Goal: Task Accomplishment & Management: Complete application form

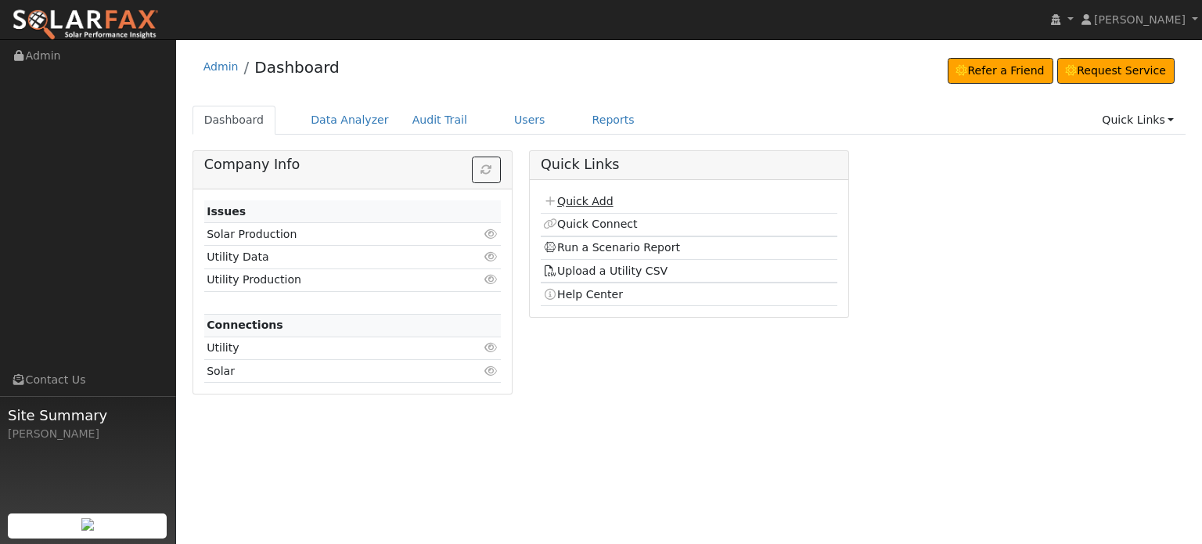
click at [567, 199] on link "Quick Add" at bounding box center [578, 201] width 70 height 13
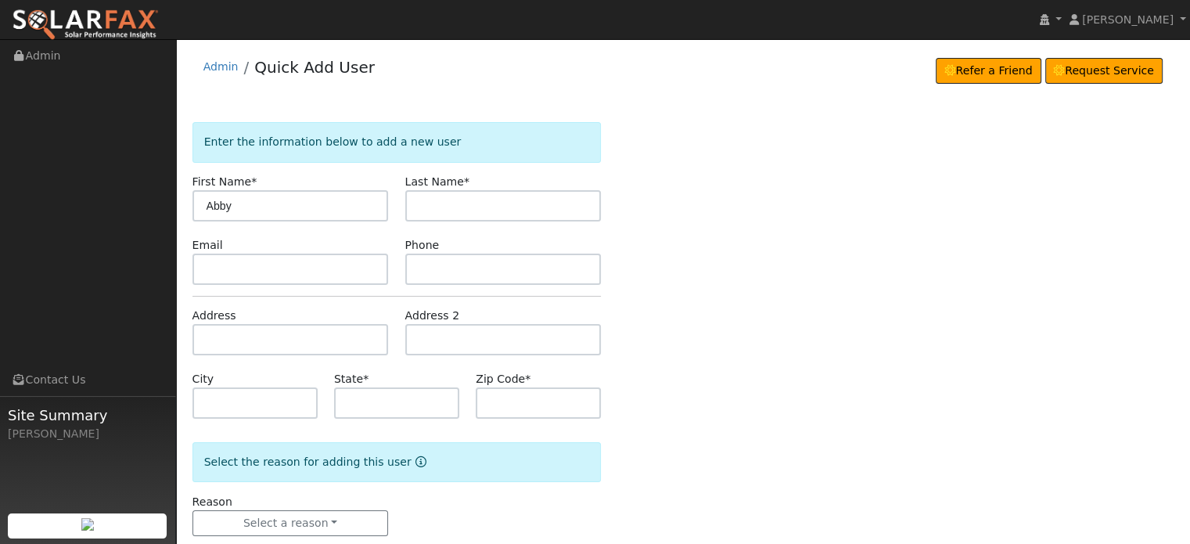
type input "Abby"
type input "Carnevale"
click at [214, 339] on input "text" at bounding box center [290, 339] width 196 height 31
click at [207, 336] on input "text" at bounding box center [290, 339] width 196 height 31
paste input "13090 Poplar Meadow Lane"
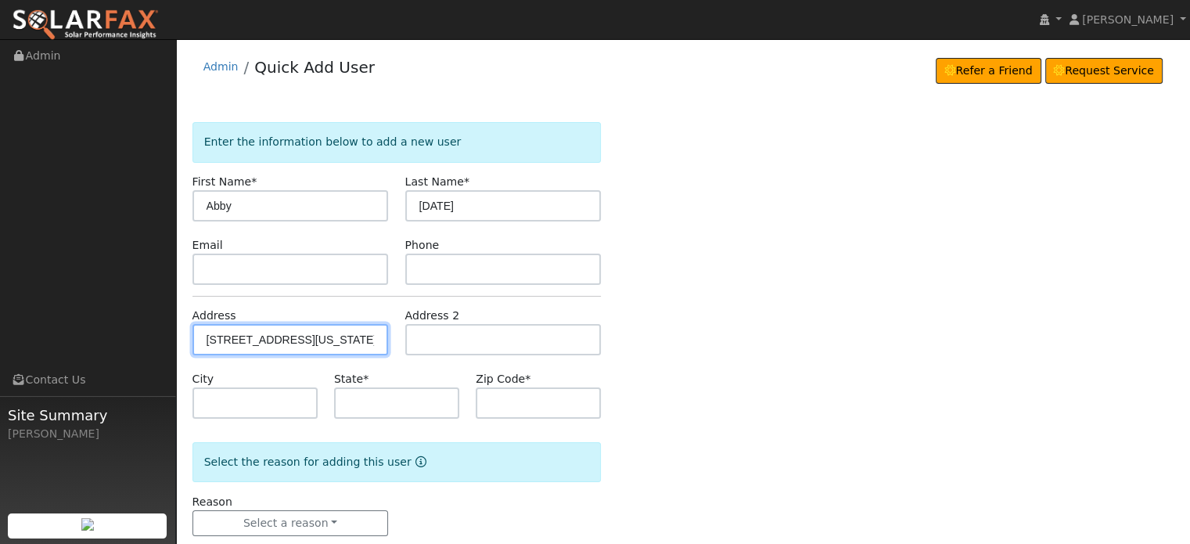
type input "[STREET_ADDRESS]"
type input "Nevada City"
type input "CA"
type input "95959"
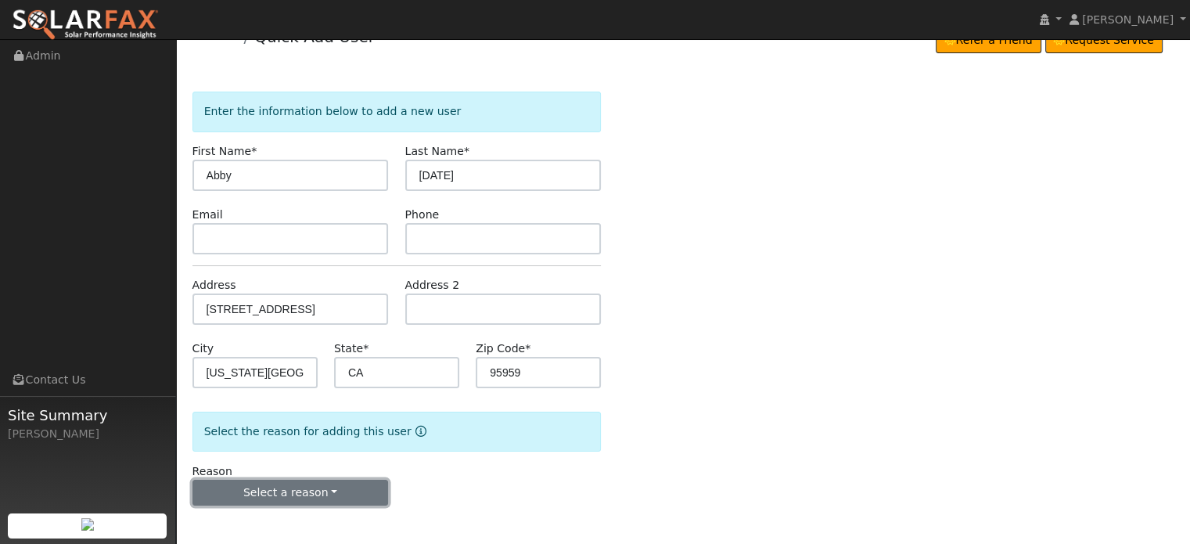
click at [245, 484] on button "Select a reason" at bounding box center [290, 493] width 196 height 27
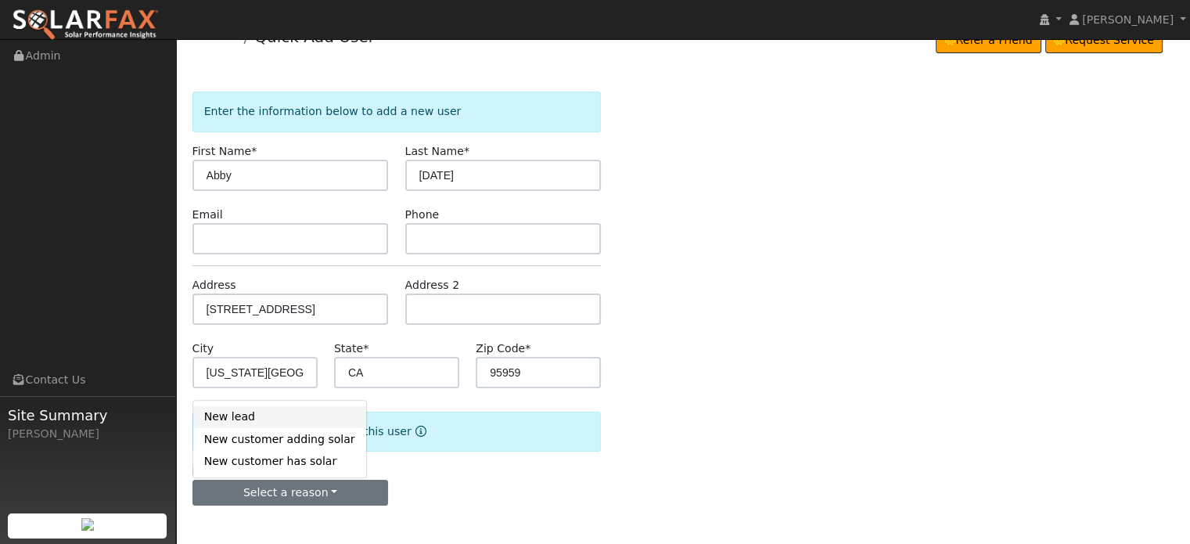
click at [232, 418] on link "New lead" at bounding box center [279, 417] width 173 height 22
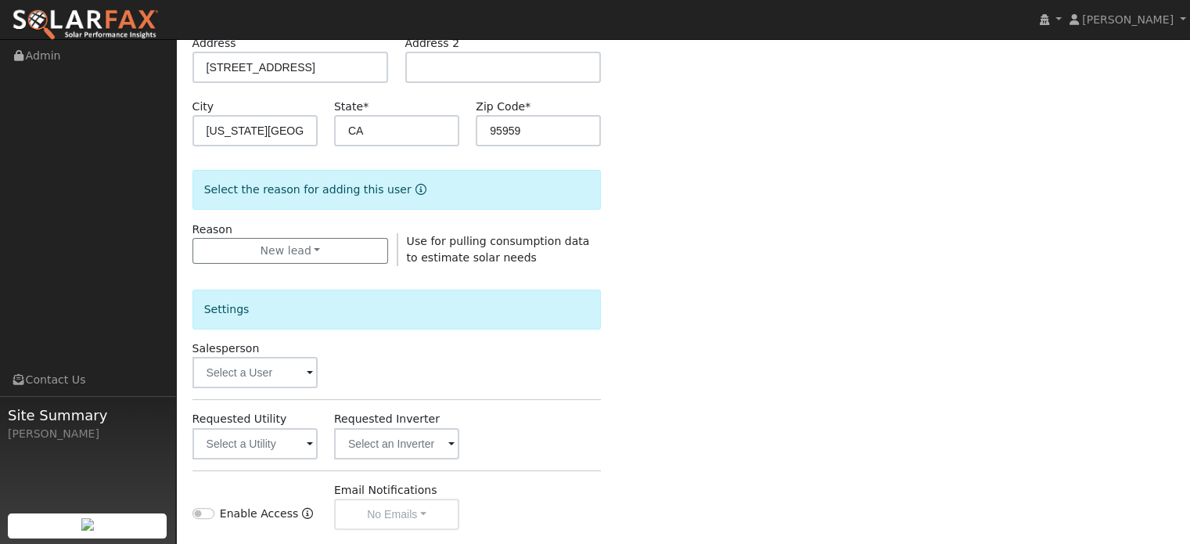
scroll to position [467, 0]
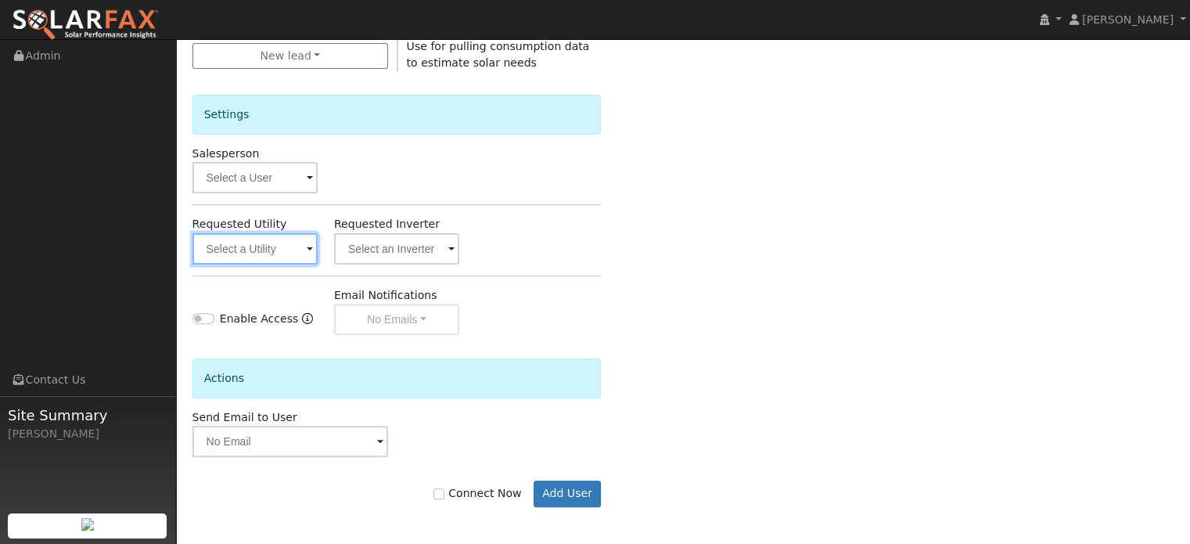
click at [237, 246] on input "text" at bounding box center [254, 248] width 125 height 31
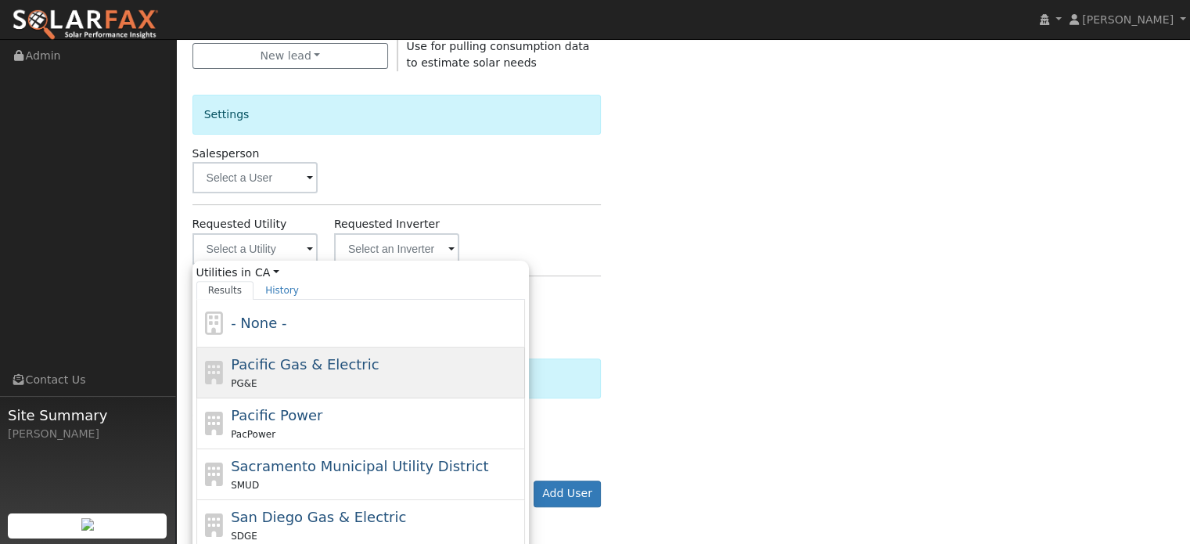
click at [237, 356] on span "Pacific Gas & Electric" at bounding box center [305, 364] width 148 height 16
type input "Pacific Gas & Electric"
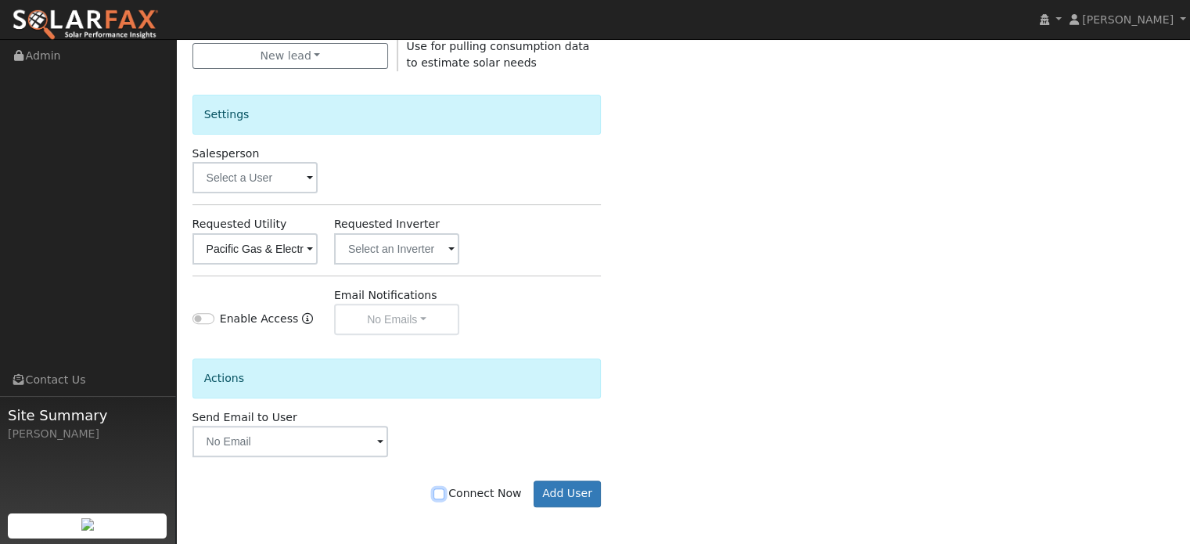
click at [444, 494] on input "Connect Now" at bounding box center [438, 493] width 11 height 11
checkbox input "true"
click at [582, 493] on button "Add User" at bounding box center [567, 493] width 68 height 27
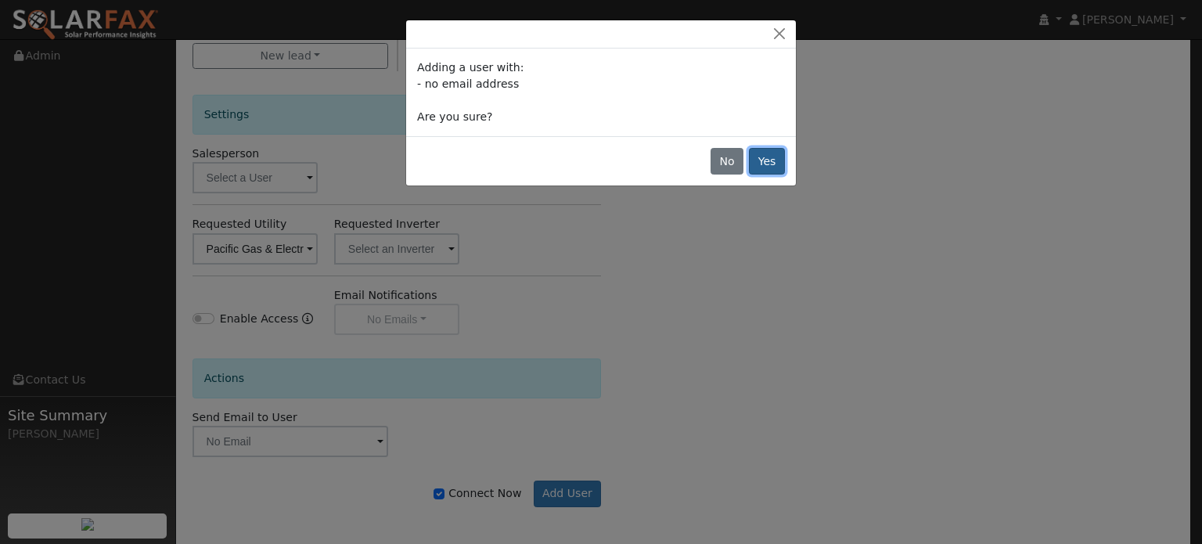
click at [779, 159] on button "Yes" at bounding box center [767, 161] width 36 height 27
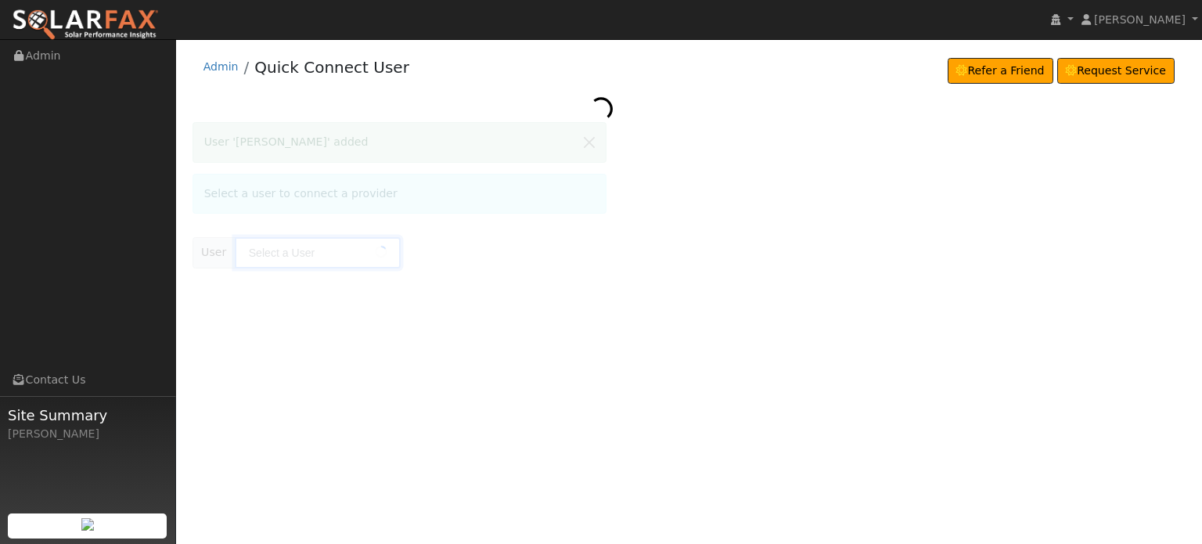
type input "[PERSON_NAME][DATE]"
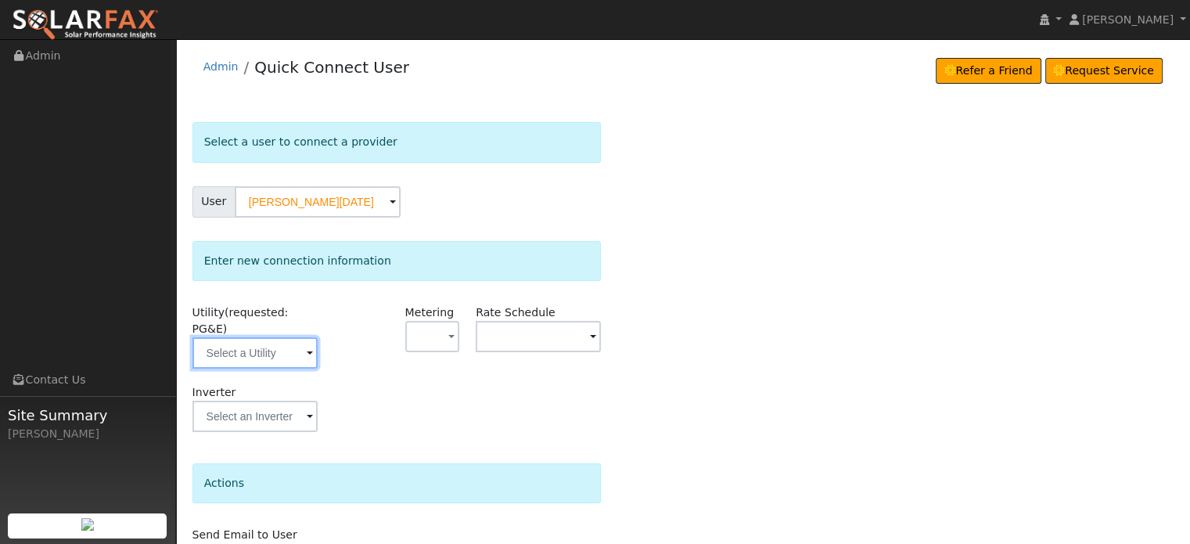
click at [266, 337] on input "text" at bounding box center [254, 352] width 125 height 31
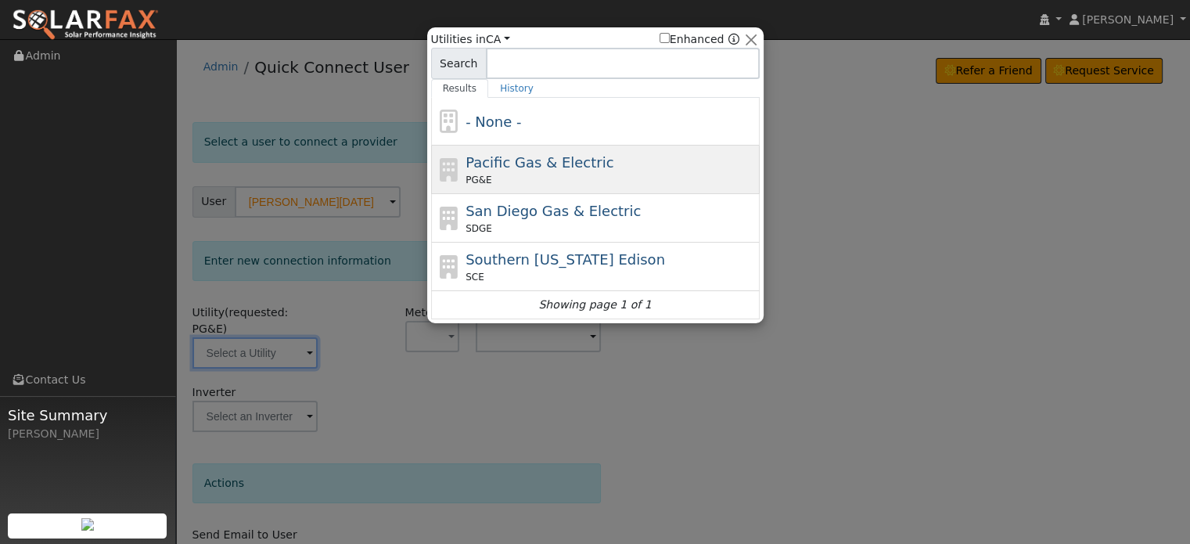
click at [473, 174] on span "PG&E" at bounding box center [478, 180] width 26 height 14
type input "PG&E"
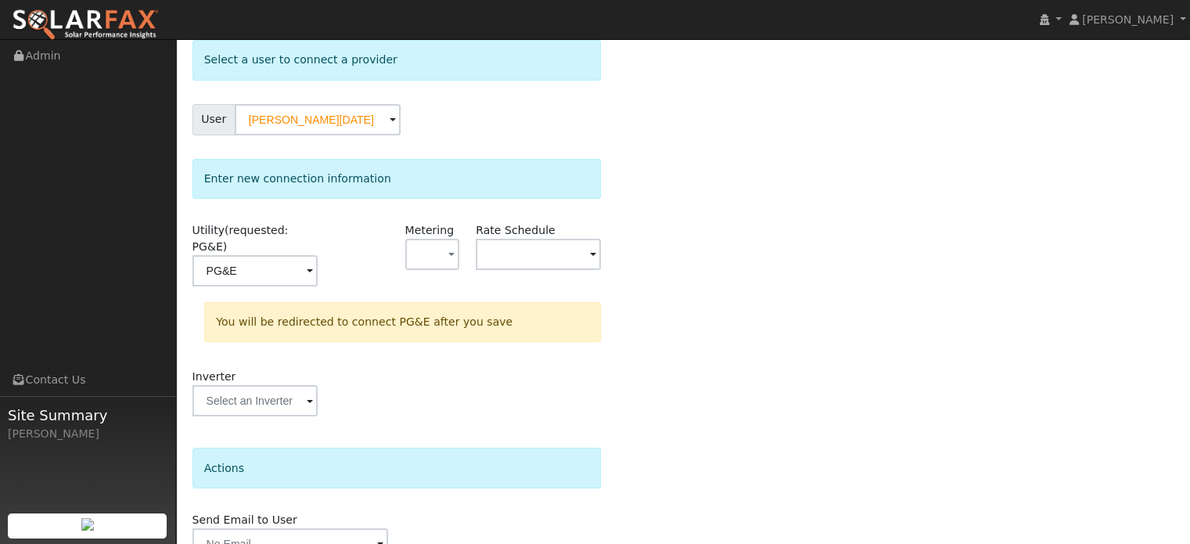
scroll to position [145, 0]
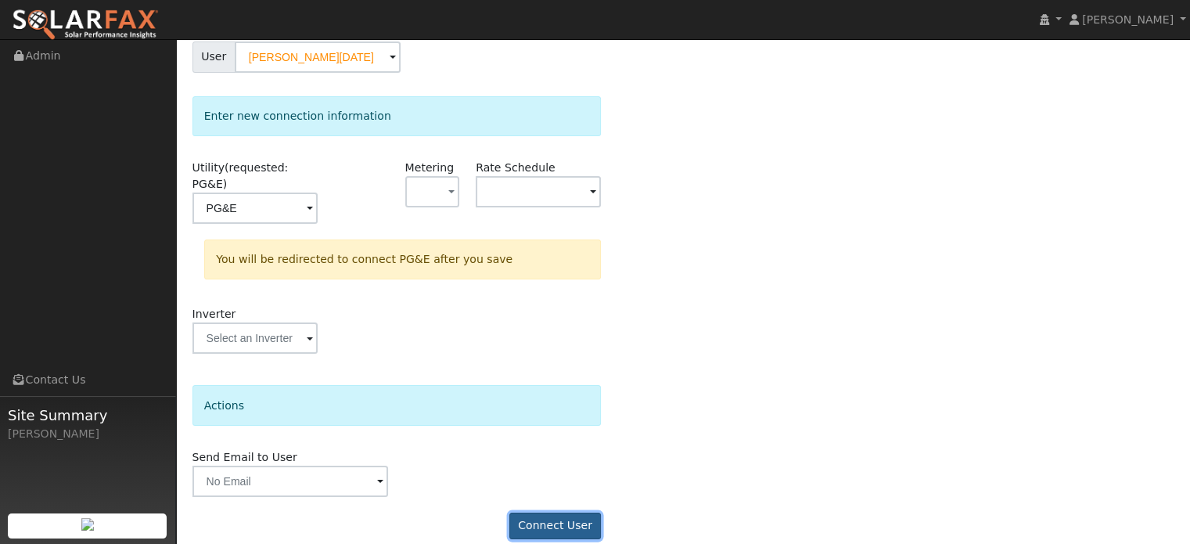
click at [554, 512] on button "Connect User" at bounding box center [555, 525] width 92 height 27
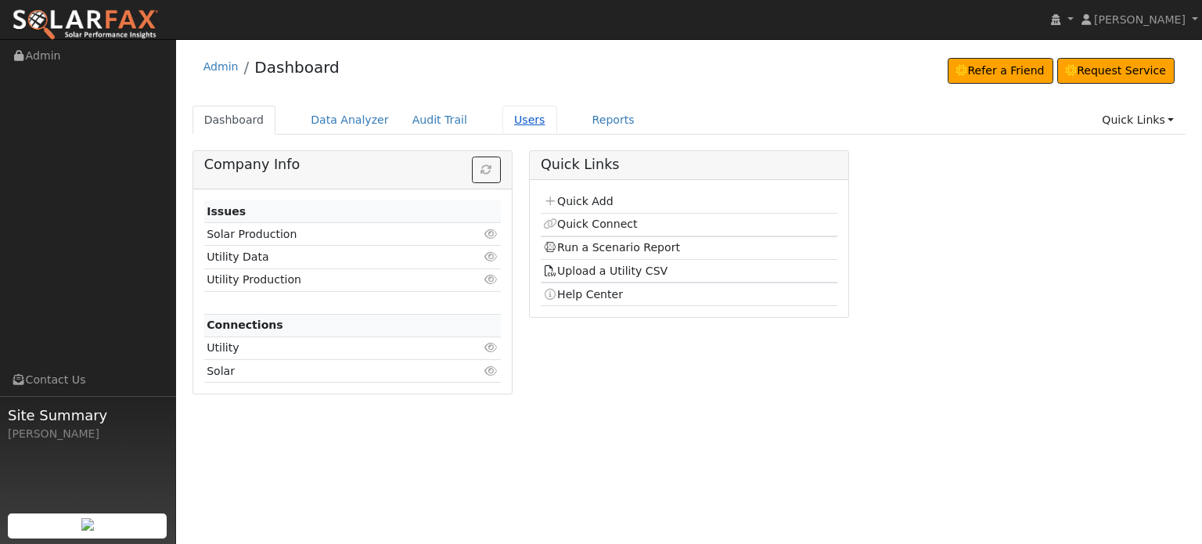
click at [504, 119] on link "Users" at bounding box center [529, 120] width 55 height 29
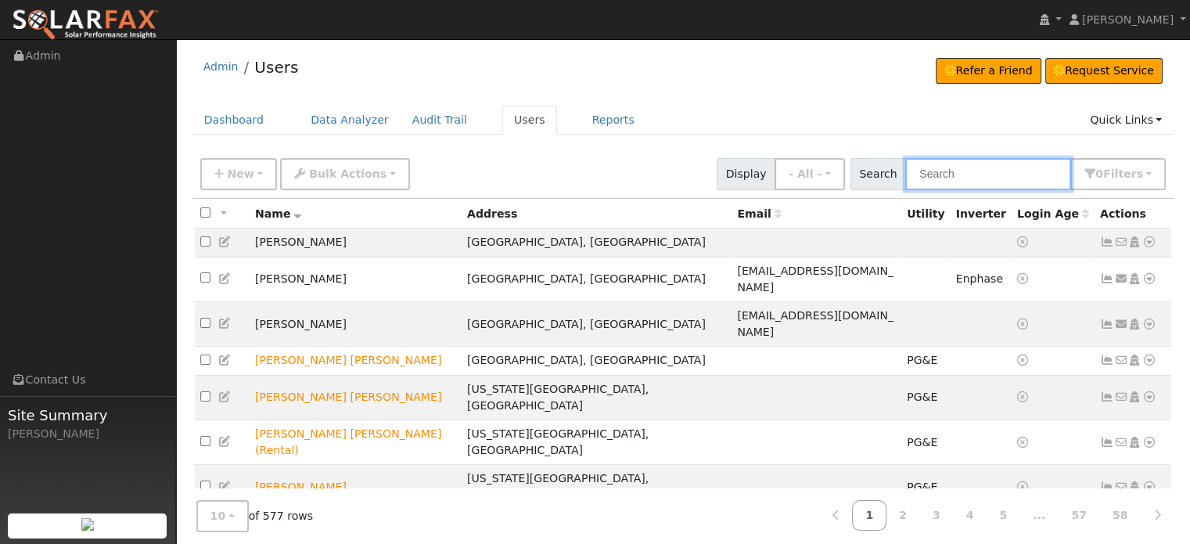
click at [970, 171] on input "text" at bounding box center [988, 174] width 166 height 32
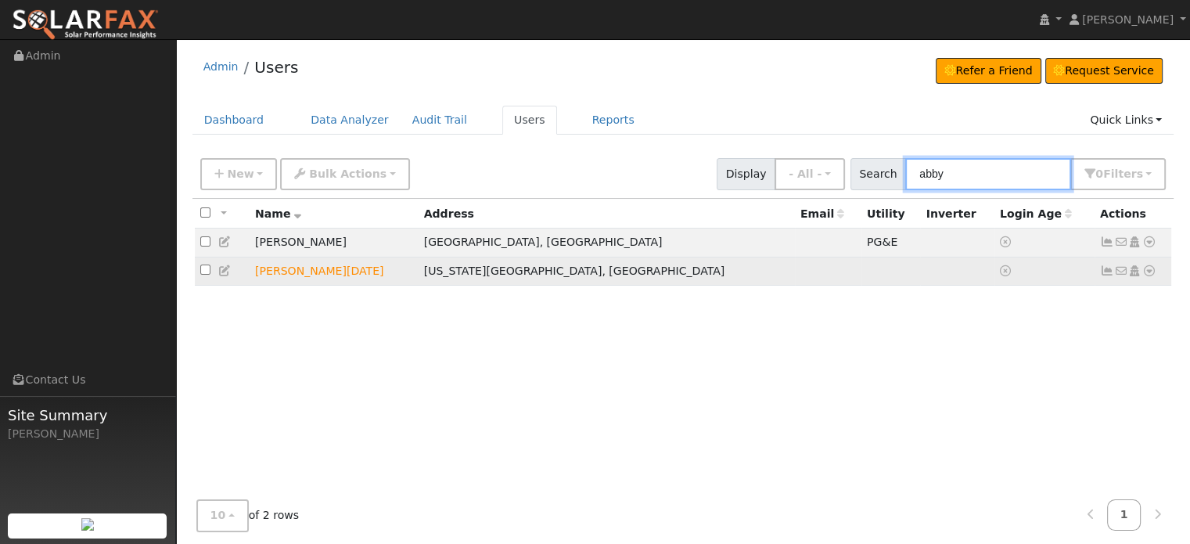
type input "abby"
click at [1144, 273] on icon at bounding box center [1149, 270] width 14 height 11
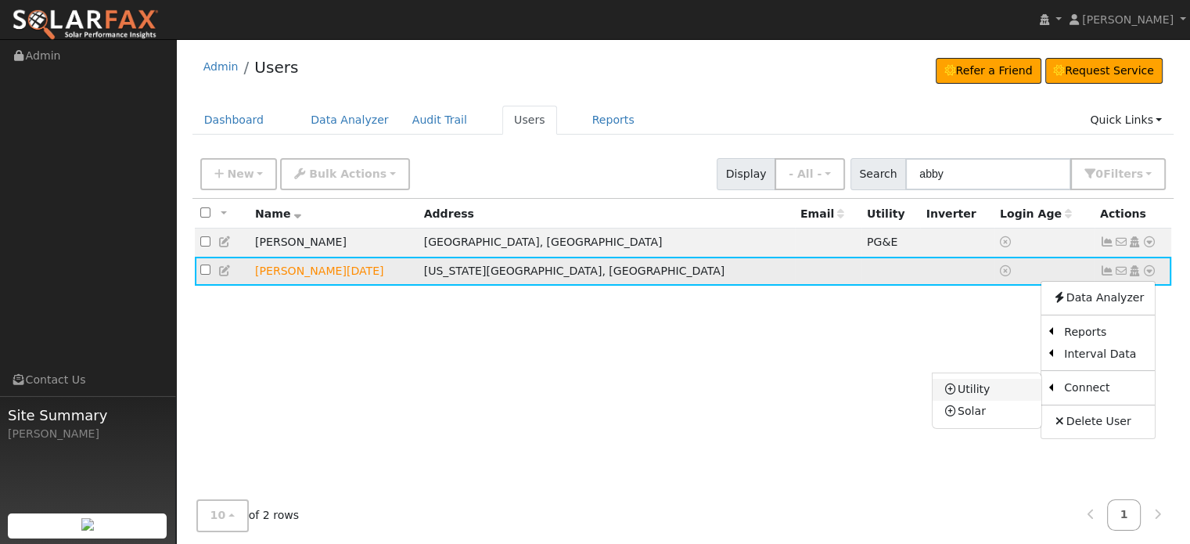
click at [978, 388] on link "Utility" at bounding box center [986, 390] width 109 height 22
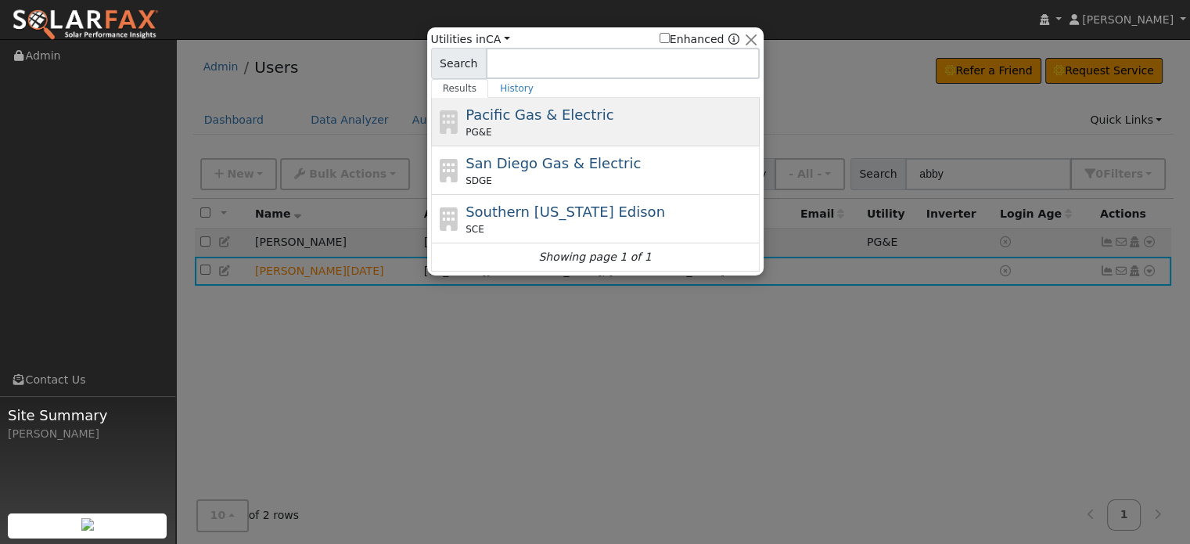
click at [504, 131] on div "PG&E" at bounding box center [610, 132] width 290 height 14
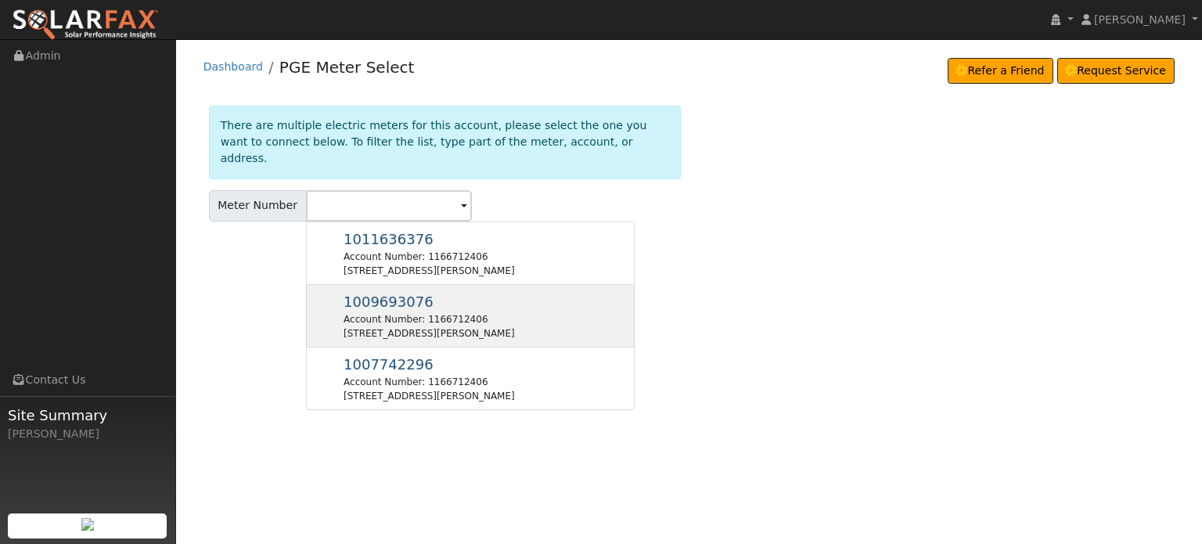
click at [381, 312] on div "Account Number: 1166712406" at bounding box center [428, 319] width 171 height 14
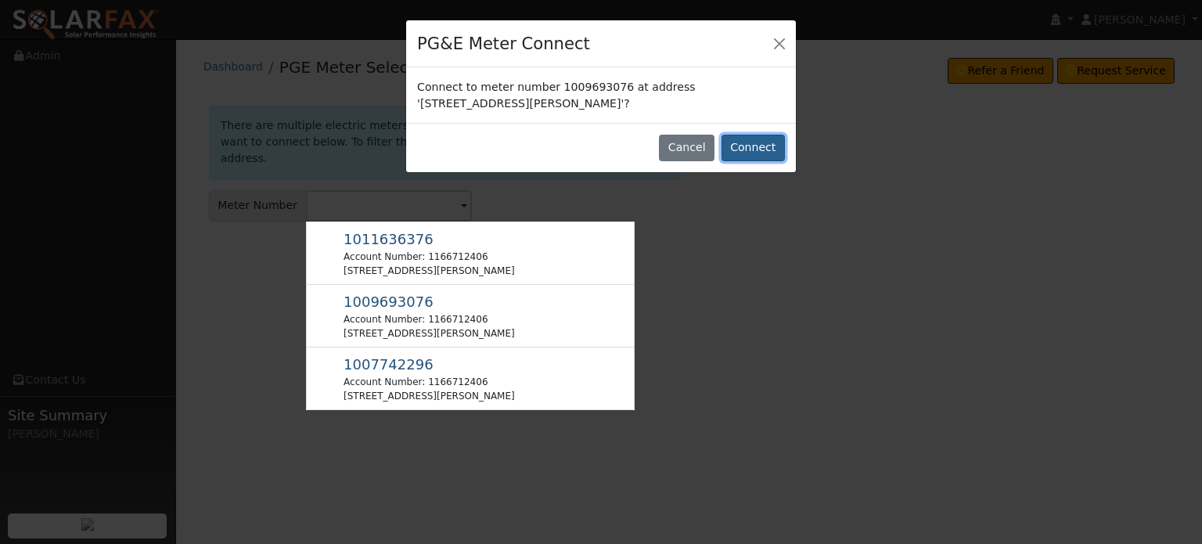
click at [758, 146] on button "Connect" at bounding box center [752, 148] width 63 height 27
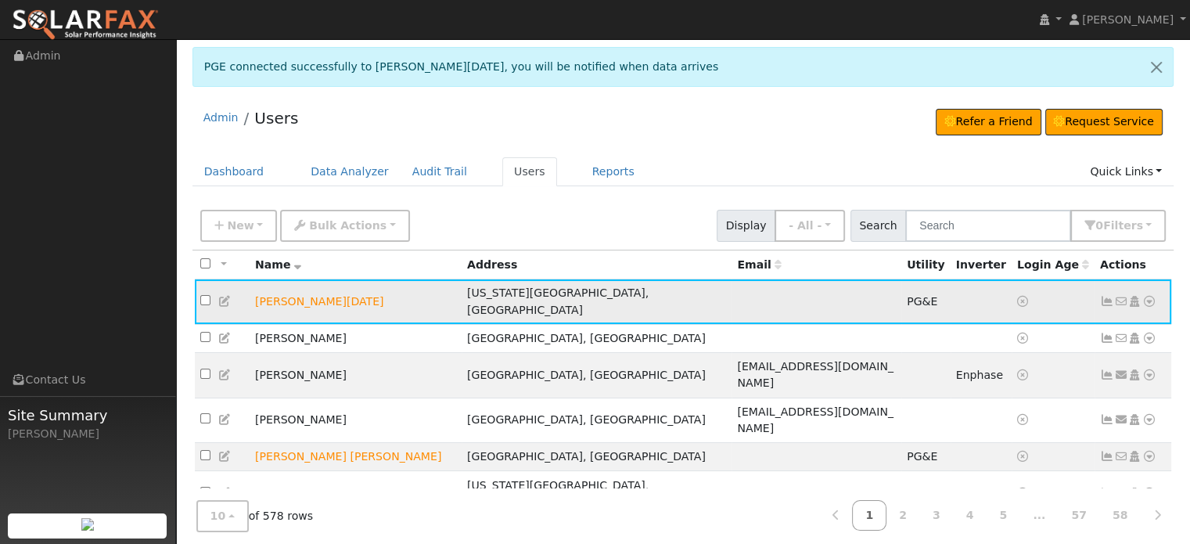
click at [1103, 296] on icon at bounding box center [1107, 301] width 14 height 11
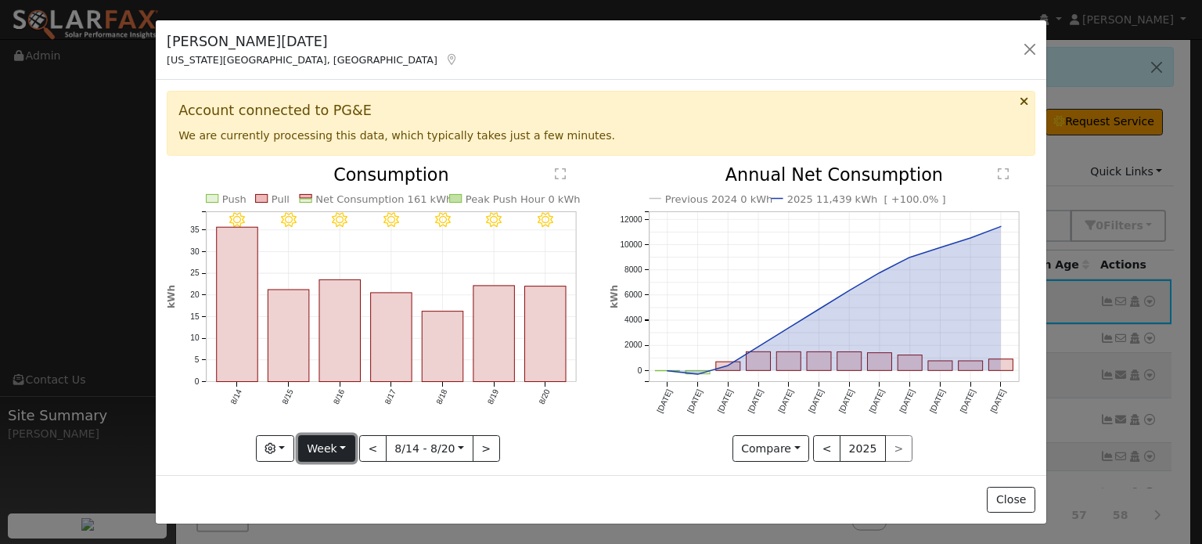
click at [332, 441] on button "Week" at bounding box center [326, 448] width 57 height 27
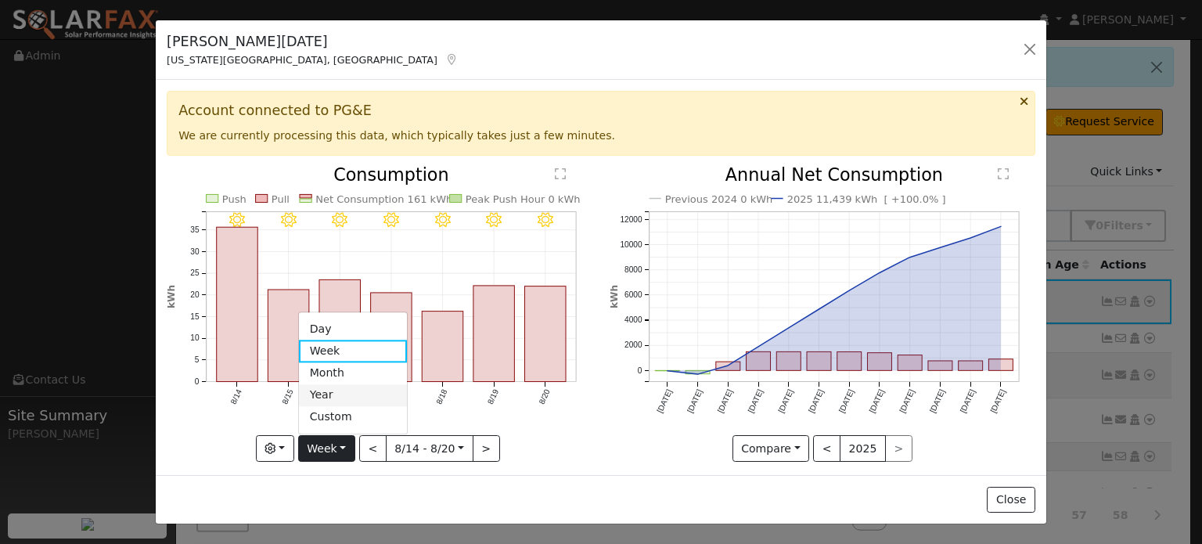
click at [325, 387] on link "Year" at bounding box center [353, 395] width 109 height 22
type input "[DATE]"
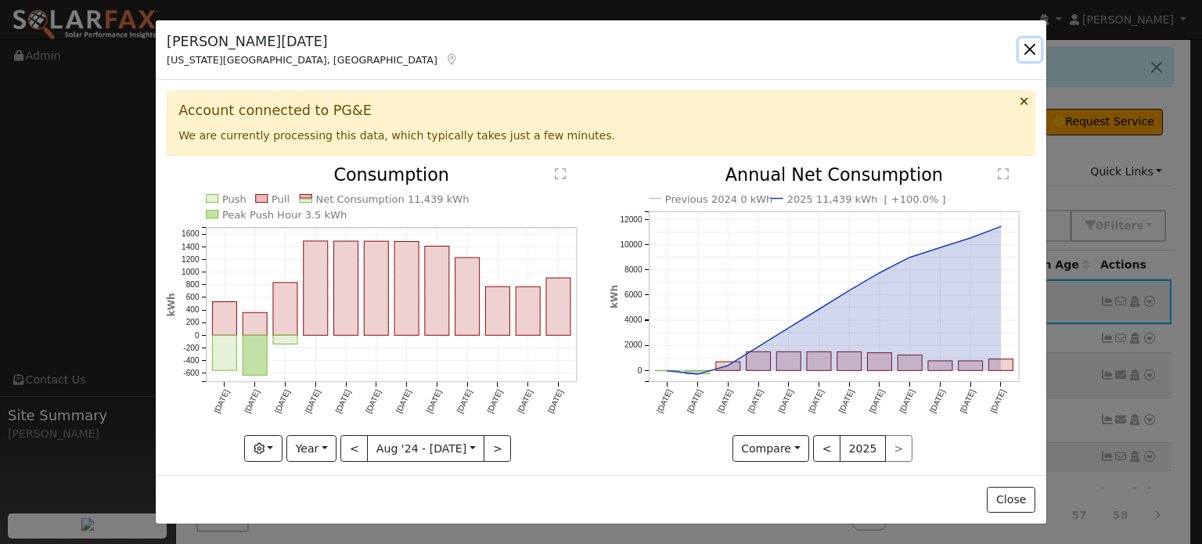
click at [1029, 49] on button "button" at bounding box center [1029, 49] width 22 height 22
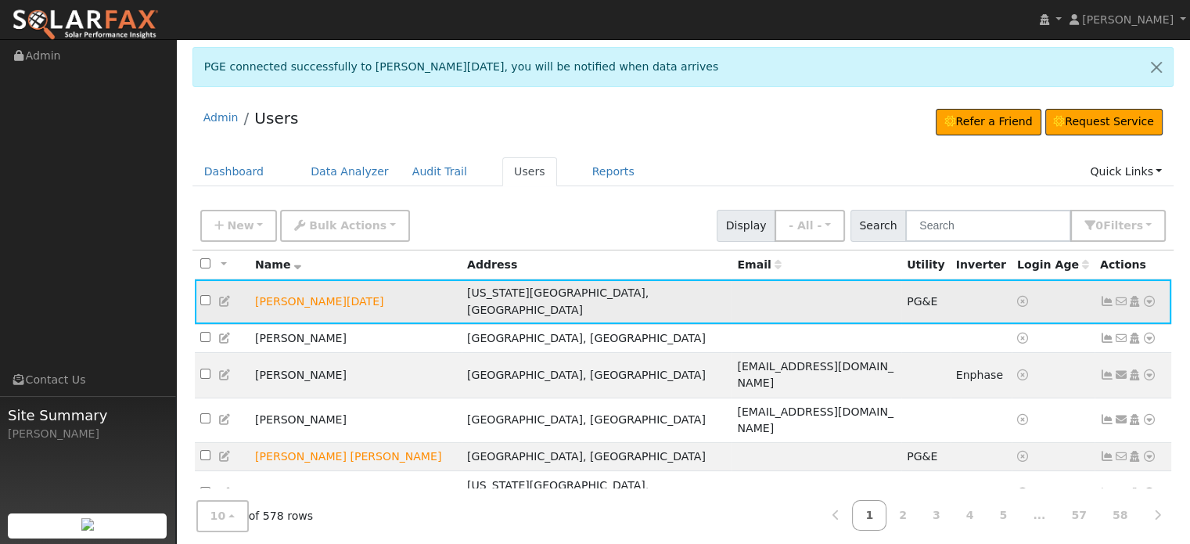
click at [1149, 296] on icon at bounding box center [1149, 301] width 14 height 11
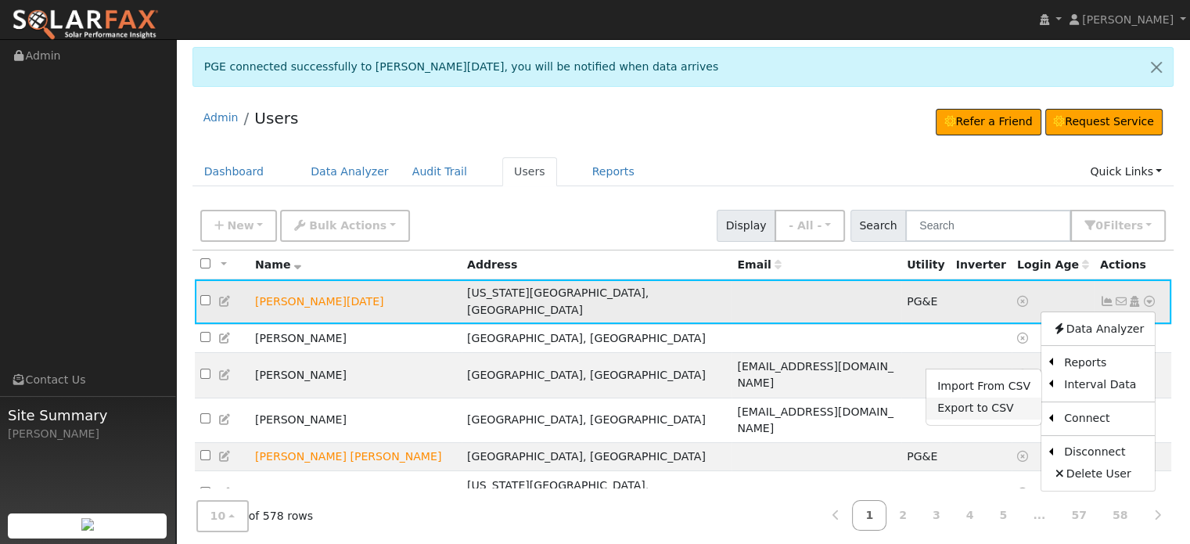
click at [968, 400] on link "Export to CSV" at bounding box center [983, 408] width 115 height 22
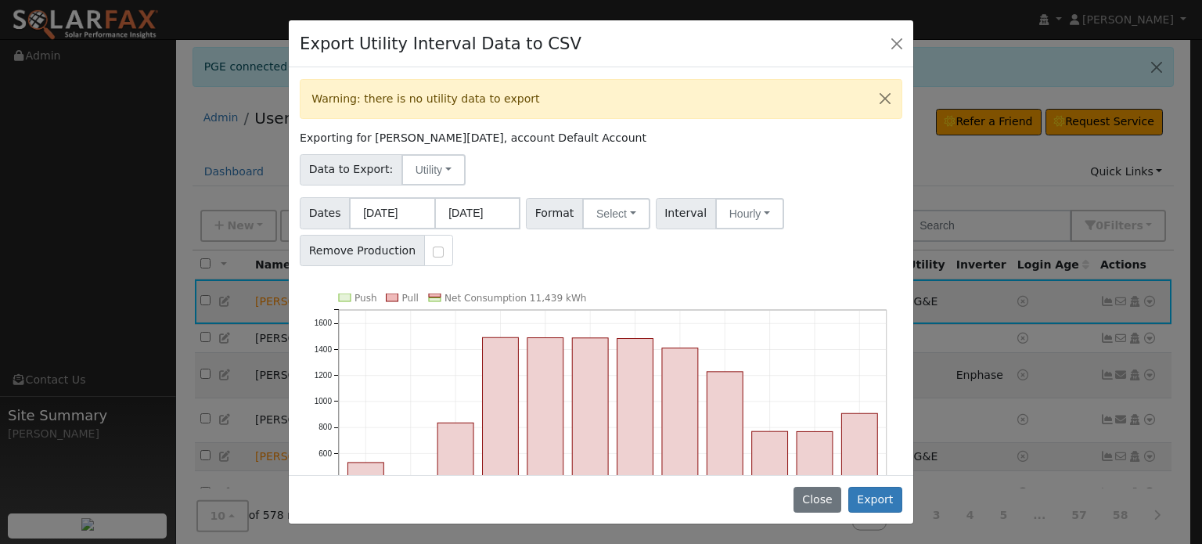
scroll to position [198, 0]
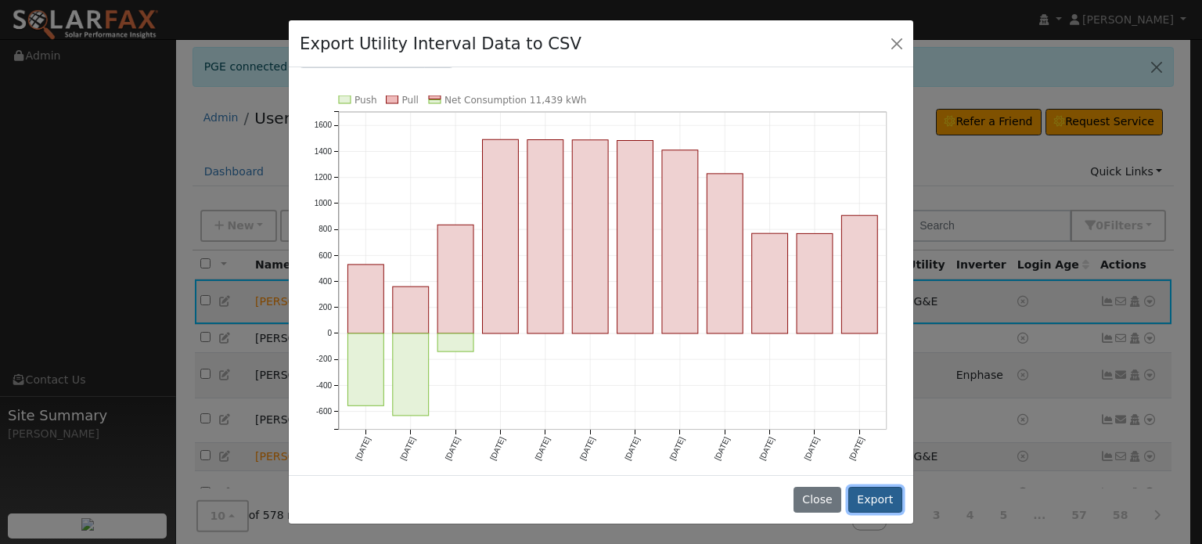
click at [878, 500] on button "Export" at bounding box center [875, 500] width 54 height 27
click at [878, 498] on button "Export" at bounding box center [875, 500] width 54 height 27
click at [880, 503] on button "Export" at bounding box center [875, 500] width 54 height 27
click at [893, 41] on button "Close" at bounding box center [896, 43] width 22 height 22
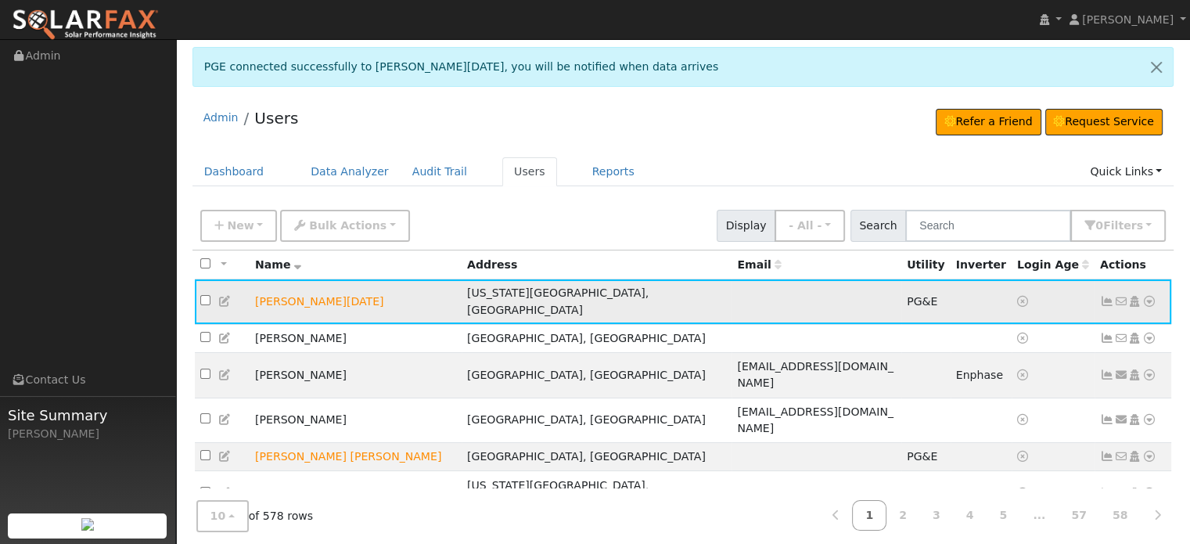
click at [1146, 296] on icon at bounding box center [1149, 301] width 14 height 11
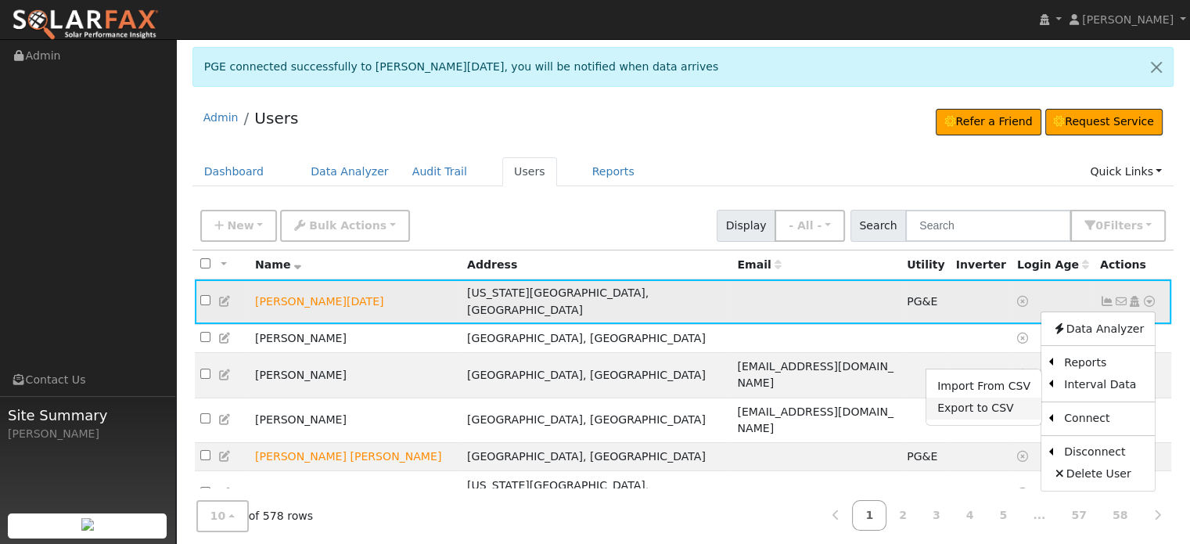
click at [950, 402] on link "Export to CSV" at bounding box center [983, 408] width 115 height 22
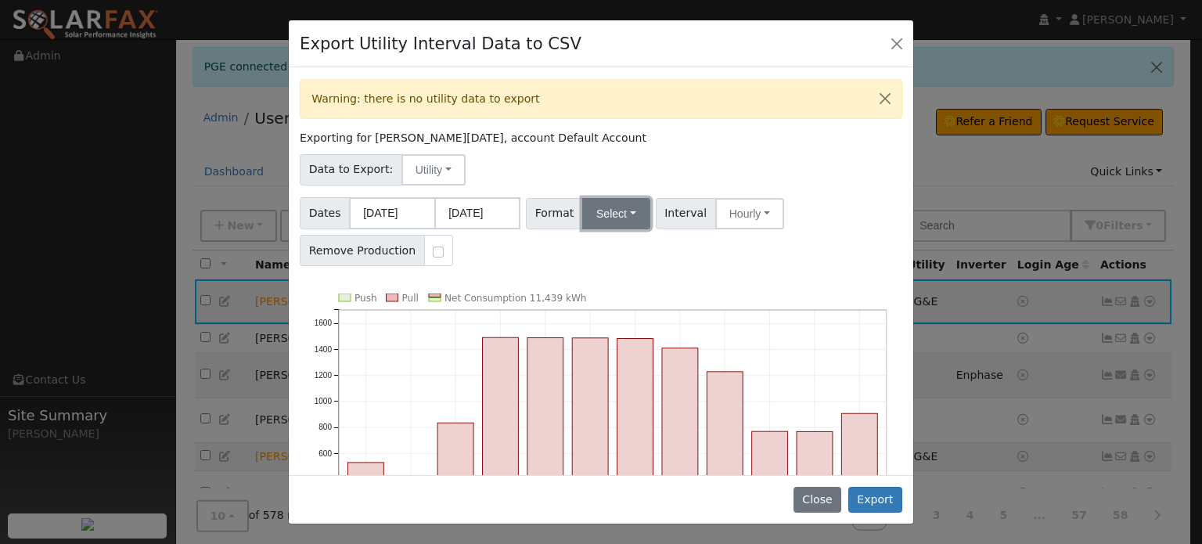
click at [619, 214] on button "Select" at bounding box center [616, 213] width 68 height 31
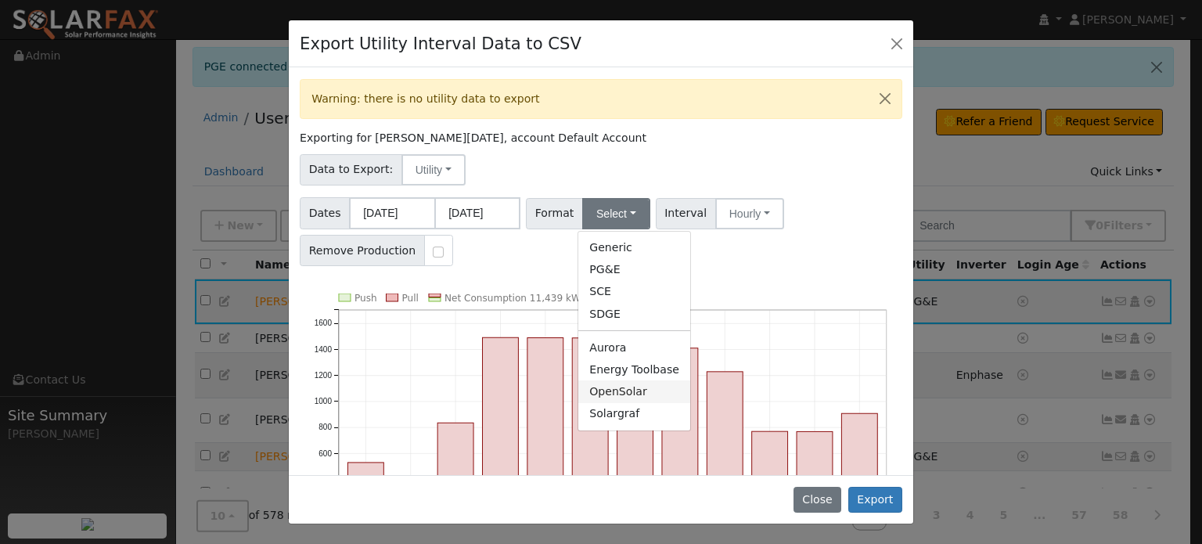
click at [595, 395] on link "OpenSolar" at bounding box center [634, 391] width 112 height 22
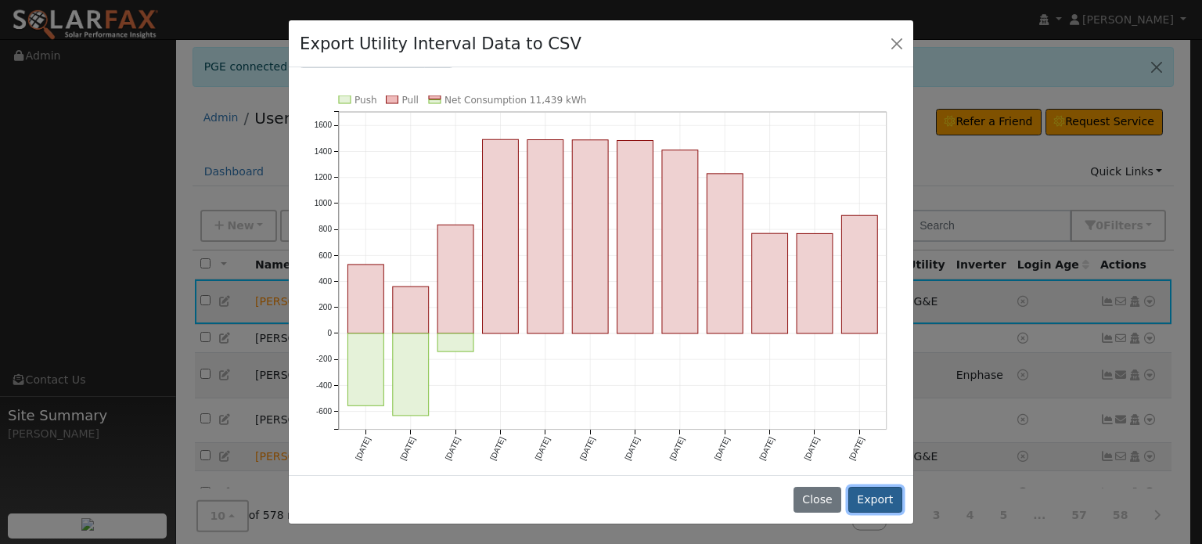
click at [860, 500] on button "Export" at bounding box center [875, 500] width 54 height 27
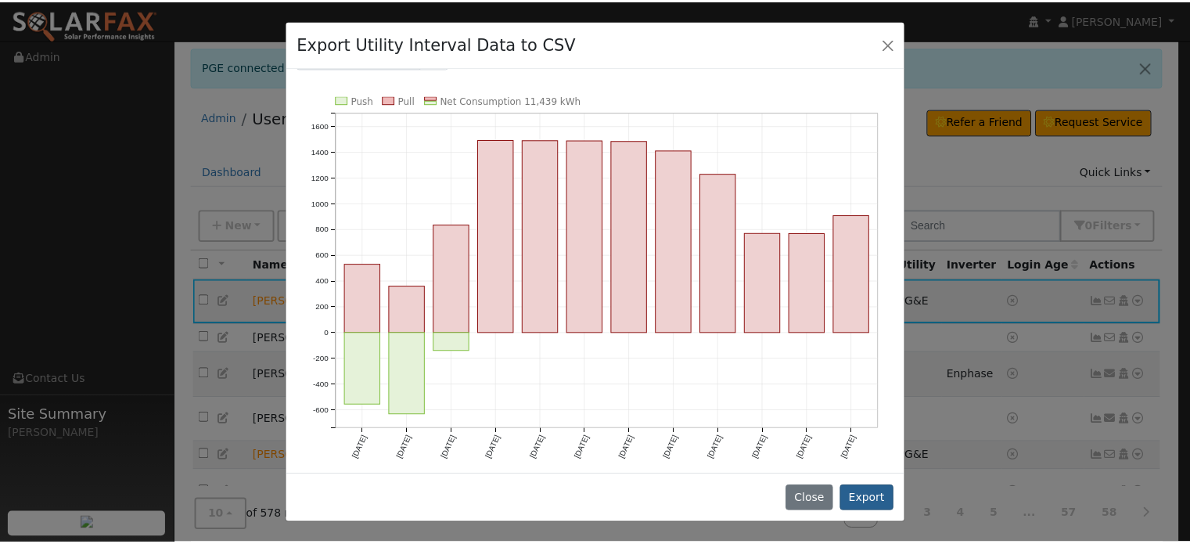
scroll to position [0, 0]
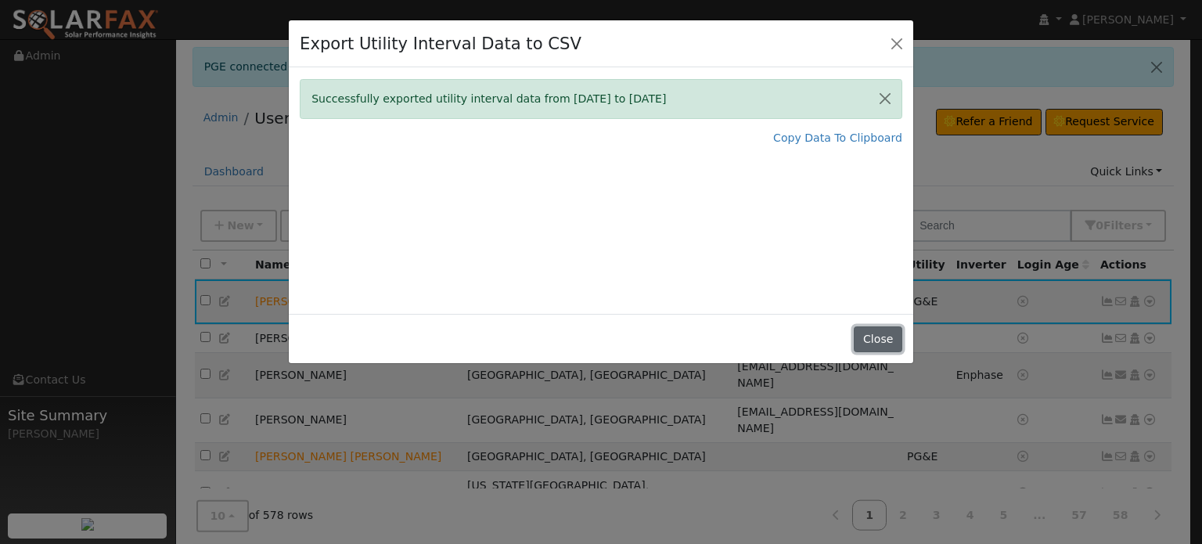
click at [876, 337] on button "Close" at bounding box center [877, 339] width 48 height 27
